Goal: Complete application form

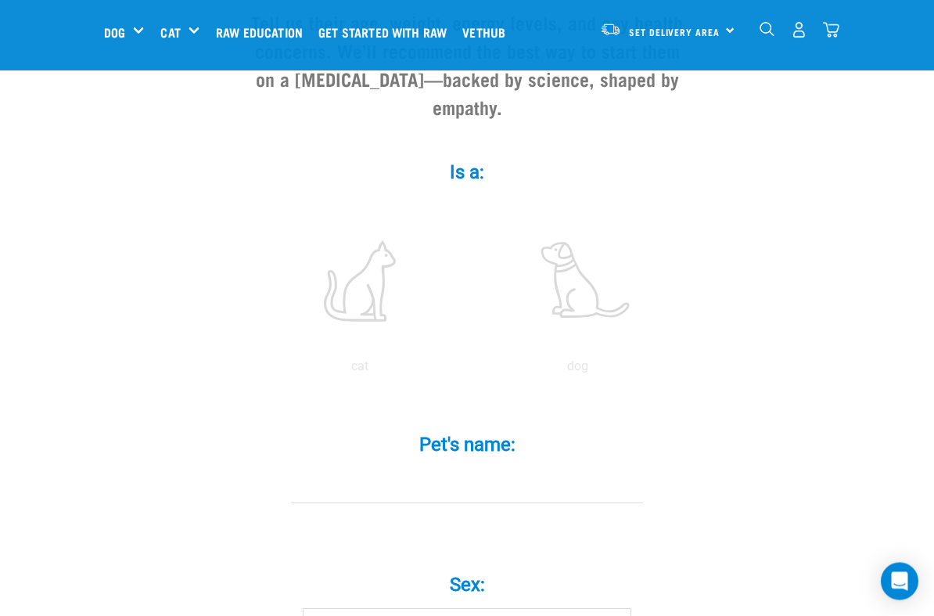
scroll to position [204, 0]
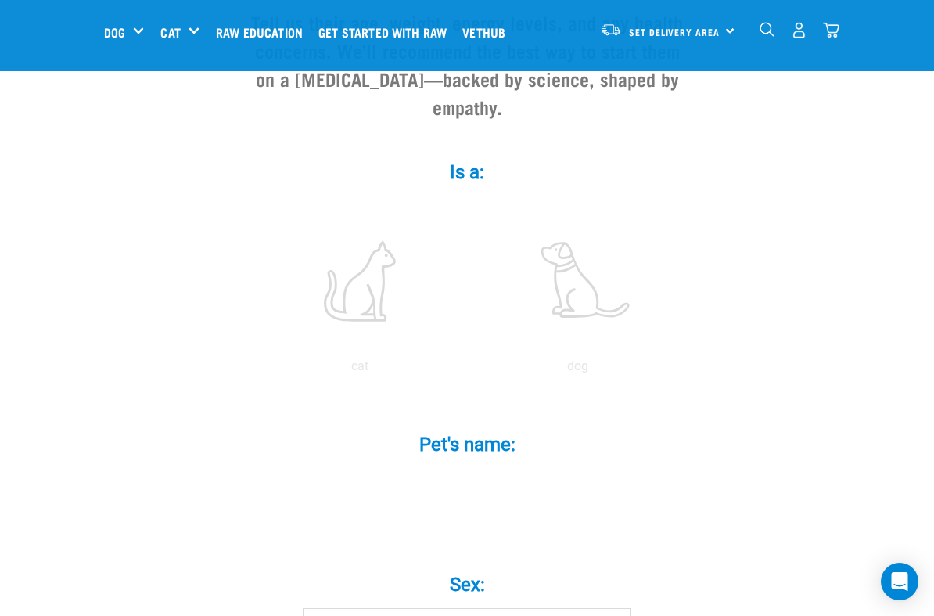
click at [598, 307] on label at bounding box center [577, 280] width 211 height 133
click at [469, 370] on input "radio" at bounding box center [469, 370] width 0 height 0
radio input "true"
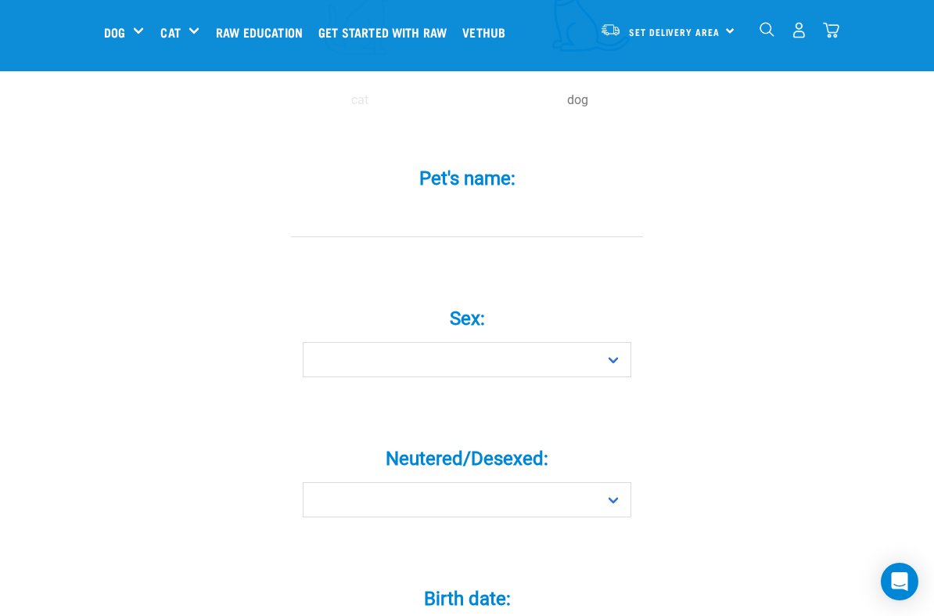
scroll to position [508, 0]
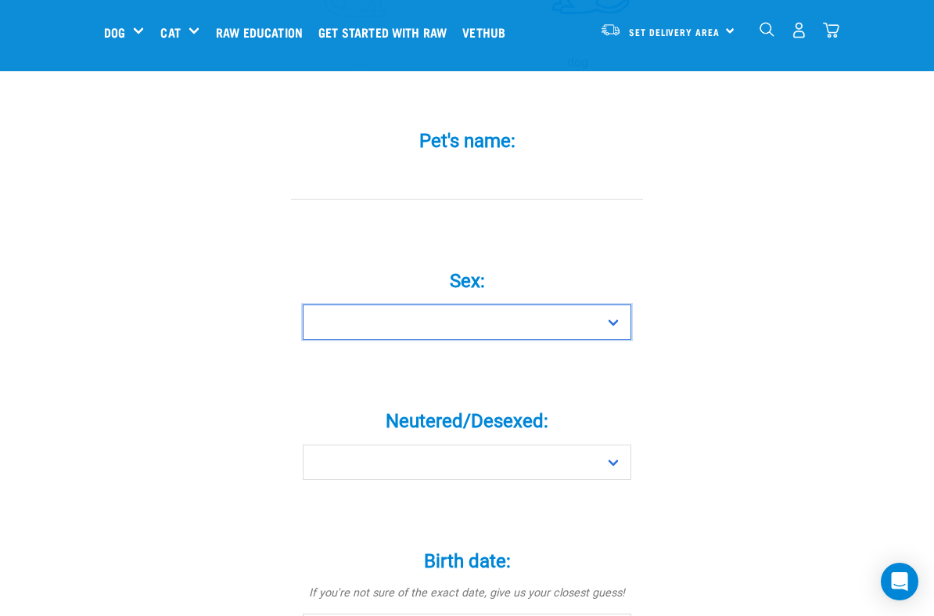
click at [618, 340] on select "Boy Girl" at bounding box center [467, 321] width 329 height 35
select select "boy"
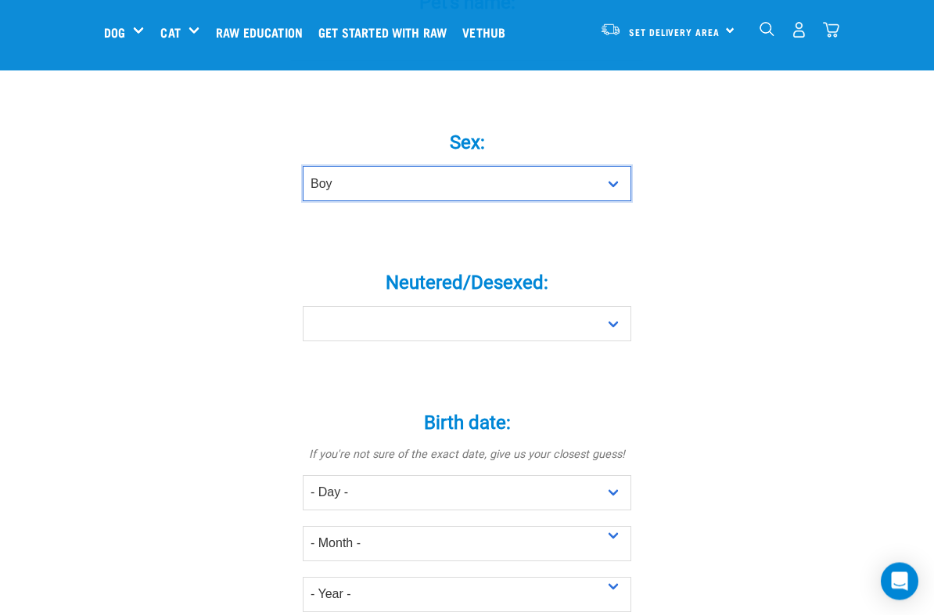
scroll to position [646, 0]
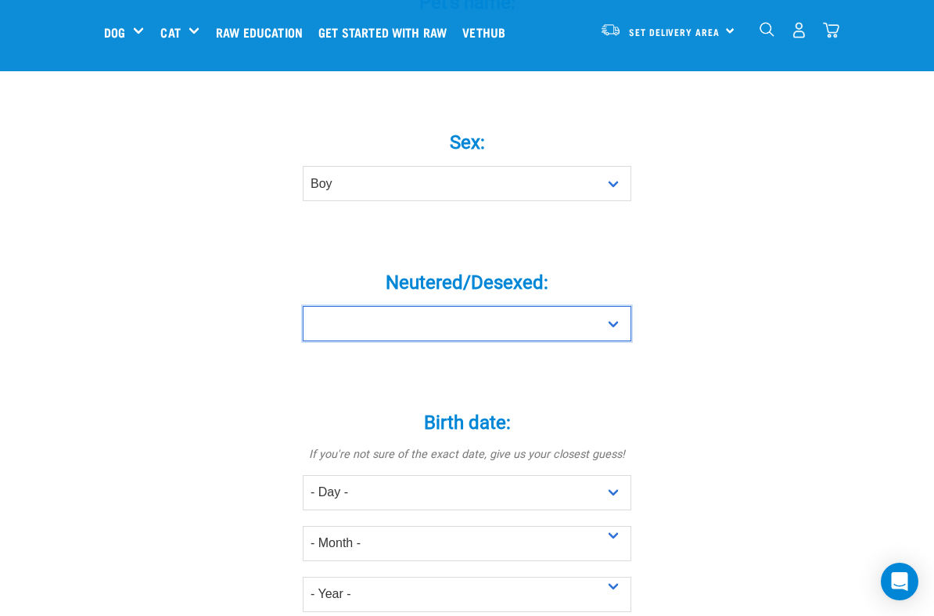
click at [620, 339] on select "Yes No" at bounding box center [467, 323] width 329 height 35
select select "yes"
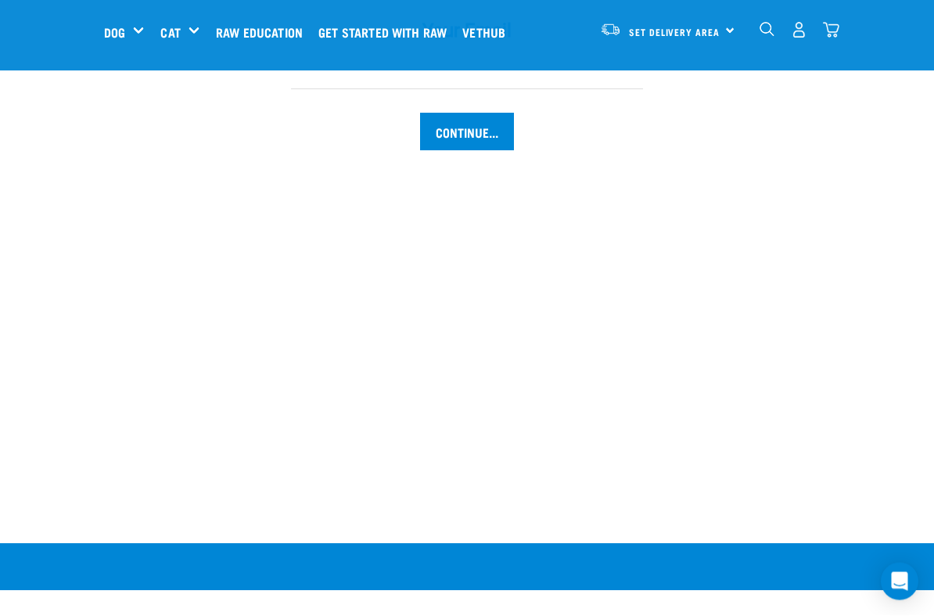
scroll to position [1824, 0]
